Goal: Task Accomplishment & Management: Manage account settings

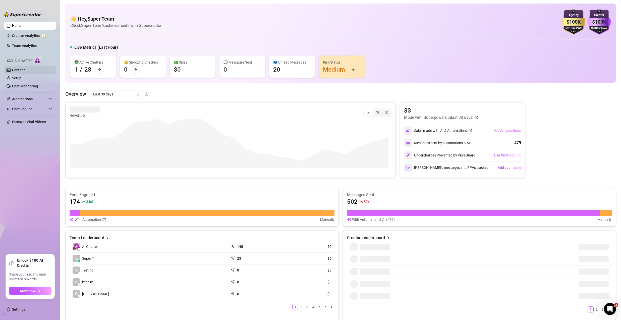
click at [25, 72] on link "Content" at bounding box center [18, 70] width 13 height 4
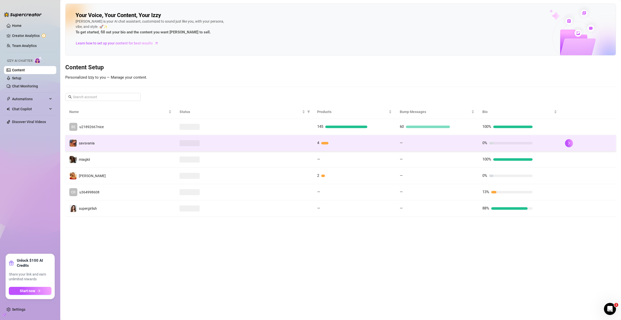
click at [104, 140] on td "savsvania" at bounding box center [120, 143] width 110 height 16
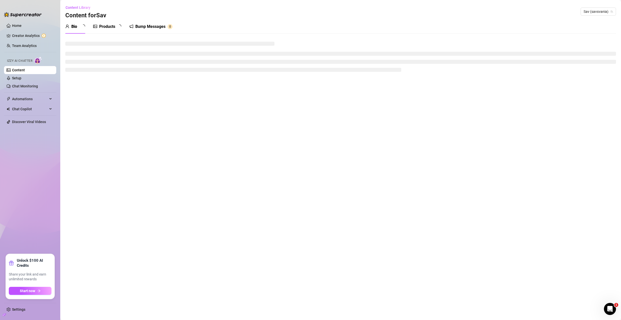
click at [112, 27] on div "Products" at bounding box center [107, 27] width 16 height 6
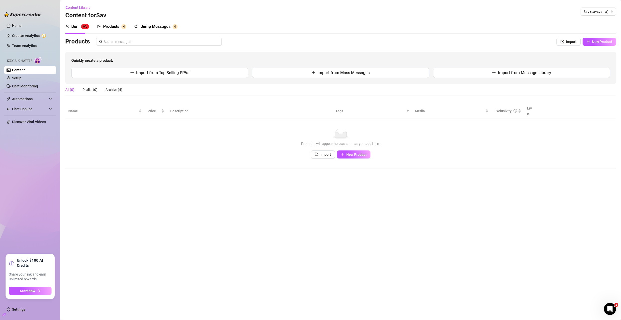
click at [111, 27] on div "Products" at bounding box center [111, 27] width 16 height 6
click at [110, 27] on div "Products" at bounding box center [111, 27] width 16 height 6
click at [112, 27] on div "Products" at bounding box center [111, 27] width 16 height 6
click at [153, 24] on div "Bump Messages" at bounding box center [155, 27] width 30 height 6
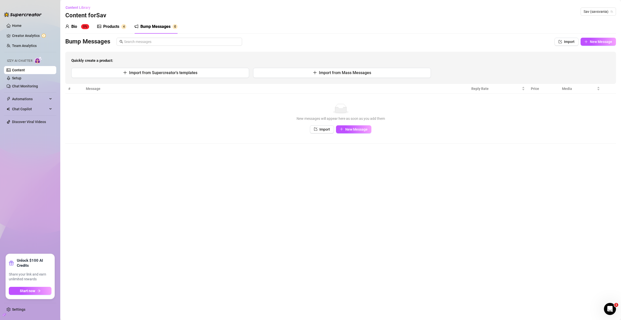
click at [154, 25] on div "Bump Messages" at bounding box center [155, 27] width 30 height 6
click at [121, 24] on div "Products 4" at bounding box center [111, 27] width 29 height 6
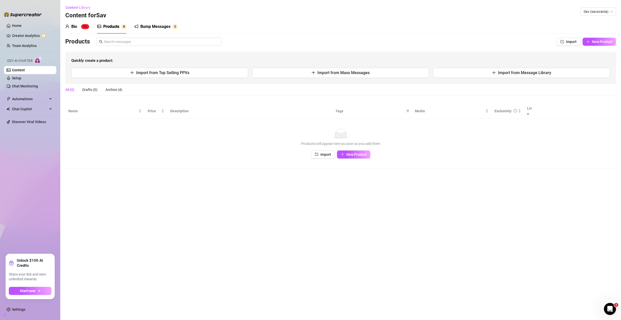
click at [121, 24] on div "Products 4" at bounding box center [111, 27] width 29 height 6
click at [121, 25] on div "Products 4" at bounding box center [111, 27] width 29 height 6
click at [116, 90] on div "Archive (4)" at bounding box center [113, 90] width 17 height 6
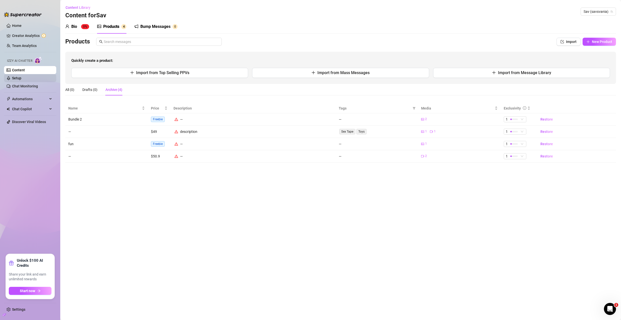
click at [21, 79] on link "Setup" at bounding box center [16, 78] width 9 height 4
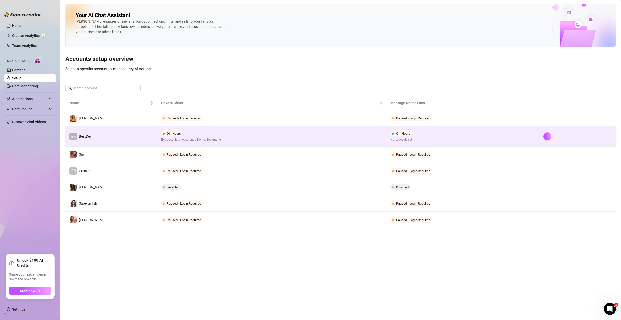
click at [117, 135] on td "BE BestDev" at bounding box center [111, 136] width 92 height 20
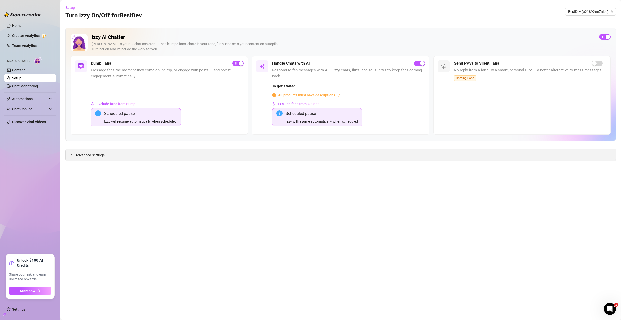
click at [89, 155] on span "Advanced Settings" at bounding box center [90, 155] width 29 height 6
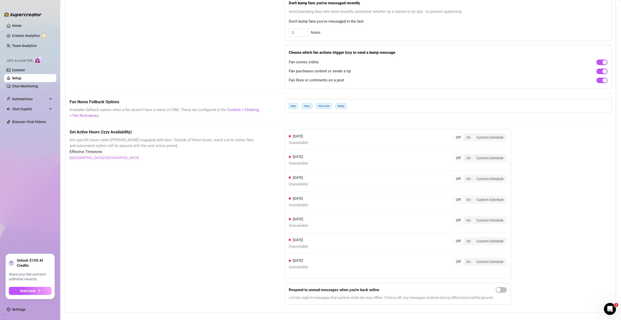
scroll to position [328, 0]
click at [470, 202] on div "On" at bounding box center [469, 202] width 10 height 7
click at [465, 199] on input "On" at bounding box center [465, 199] width 0 height 0
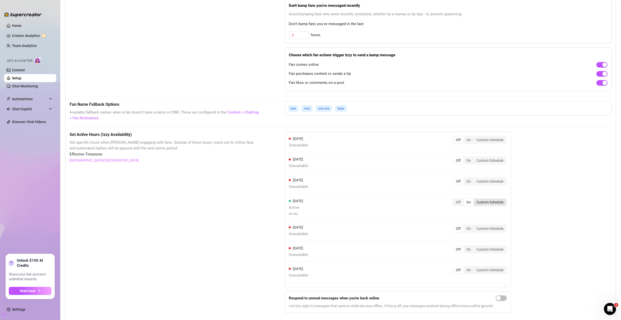
click at [484, 202] on div "Custom Schedule" at bounding box center [490, 202] width 33 height 7
click at [475, 199] on input "Custom Schedule" at bounding box center [475, 199] width 0 height 0
click at [299, 218] on input at bounding box center [304, 216] width 25 height 6
type input "00:00"
click at [296, 228] on div "00" at bounding box center [294, 228] width 12 height 7
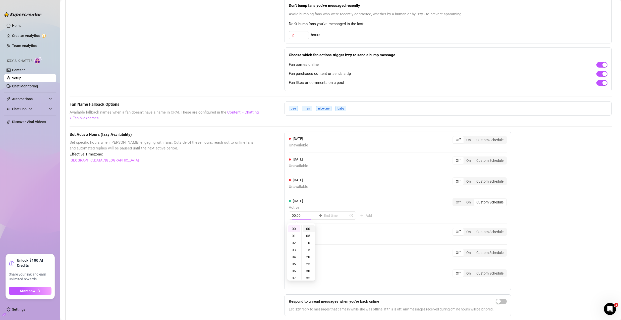
click at [307, 228] on div "00" at bounding box center [309, 228] width 12 height 7
click at [324, 218] on input at bounding box center [336, 216] width 25 height 6
type input "00:10"
click at [309, 250] on div "03" at bounding box center [308, 249] width 12 height 7
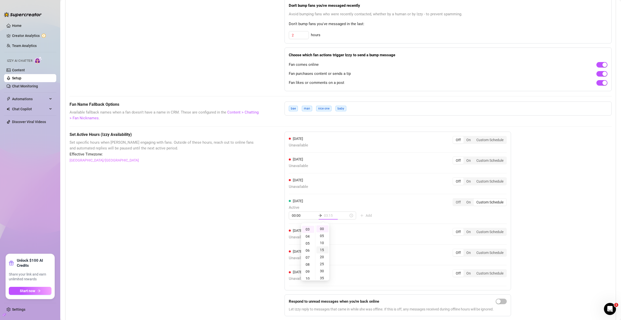
click at [321, 250] on div "15" at bounding box center [322, 249] width 12 height 7
type input "03:15"
click at [379, 206] on div "[DATE] Active 00:00 03:15 Add Off On Custom Schedule" at bounding box center [398, 209] width 218 height 22
click at [467, 202] on div "On" at bounding box center [469, 202] width 10 height 7
click at [465, 199] on input "On" at bounding box center [465, 199] width 0 height 0
